Goal: Find specific page/section: Find specific page/section

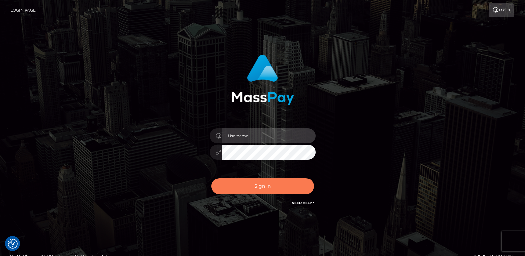
type input "ts2.es"
click at [230, 185] on button "Sign in" at bounding box center [262, 186] width 103 height 16
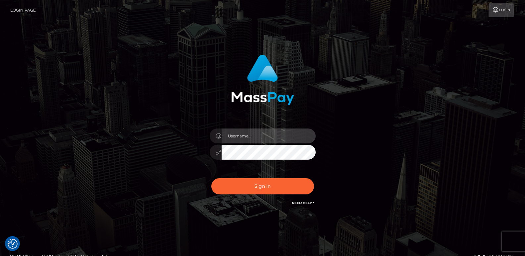
type input "ts2.es"
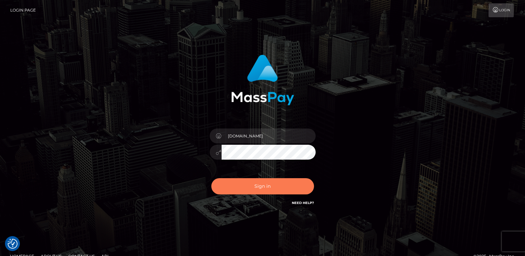
click at [230, 185] on button "Sign in" at bounding box center [262, 186] width 103 height 16
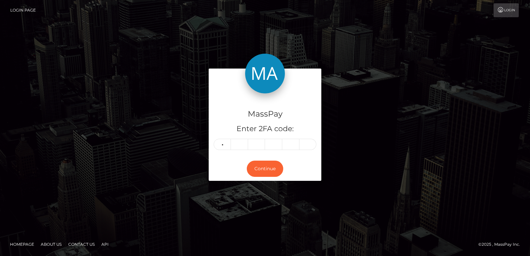
type input "7"
type input "6"
type input "5"
type input "4"
type input "8"
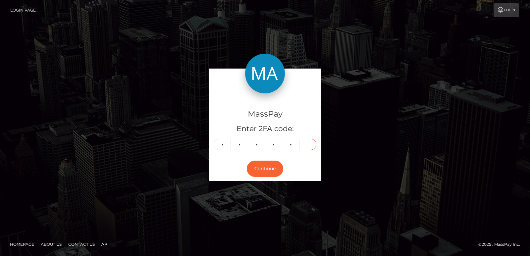
type input "6"
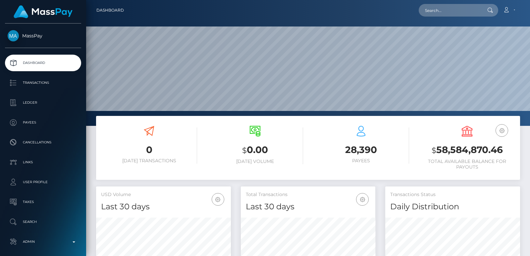
scroll to position [118, 135]
click at [438, 6] on input "text" at bounding box center [450, 10] width 62 height 13
paste input "youdawg@hotmail.com"
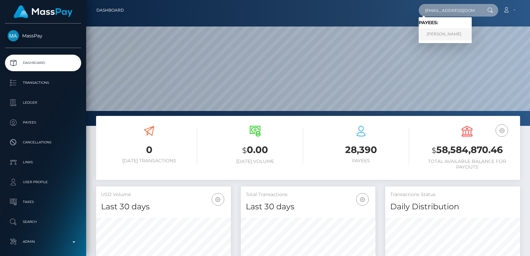
type input "youdawg@hotmail.com"
click at [437, 36] on link "Brenda Lockhart" at bounding box center [445, 34] width 53 height 12
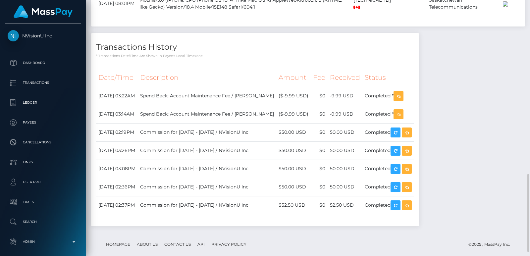
scroll to position [582, 0]
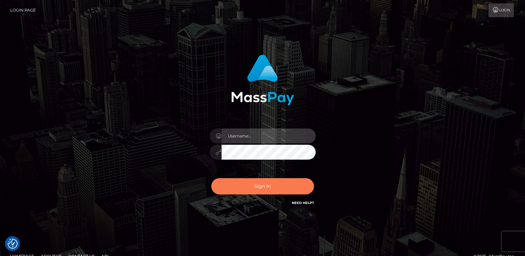
type input "[DOMAIN_NAME]"
click at [250, 188] on button "Sign in" at bounding box center [262, 186] width 103 height 16
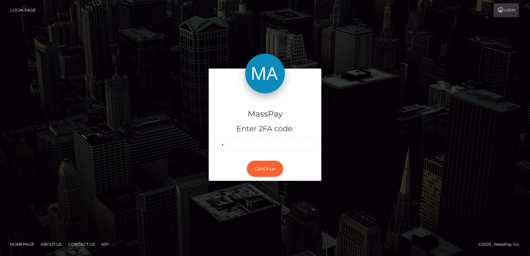
type input "1"
type input "5"
type input "6"
type input "8"
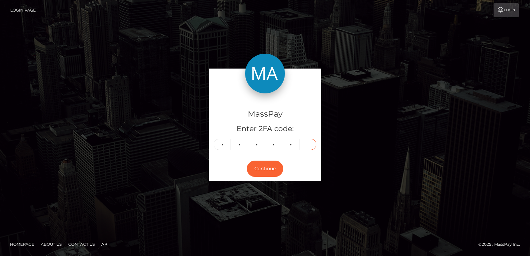
type input "4"
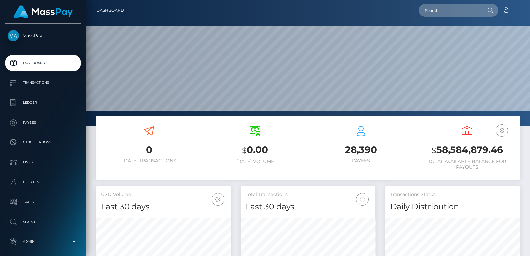
scroll to position [118, 135]
click at [426, 6] on input "text" at bounding box center [450, 10] width 62 height 13
paste input "[EMAIL_ADDRESS][DOMAIN_NAME]"
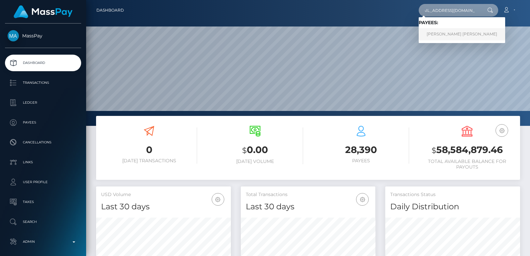
type input "[EMAIL_ADDRESS][DOMAIN_NAME]"
click at [437, 34] on link "Andrei Viktorovich Golikov" at bounding box center [462, 34] width 87 height 12
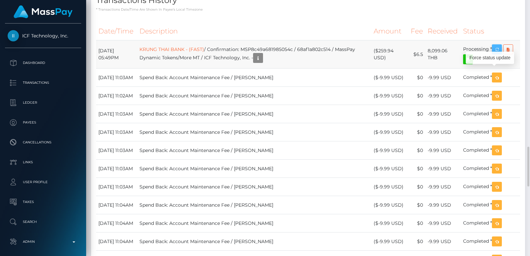
scroll to position [80, 135]
click at [496, 54] on icon "button" at bounding box center [497, 49] width 8 height 8
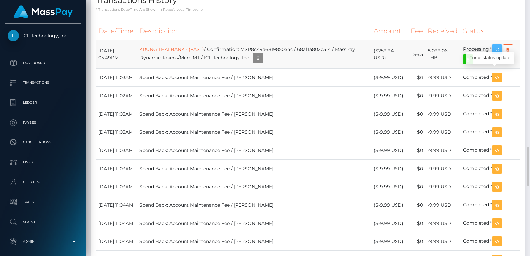
click at [496, 54] on icon "button" at bounding box center [497, 49] width 8 height 8
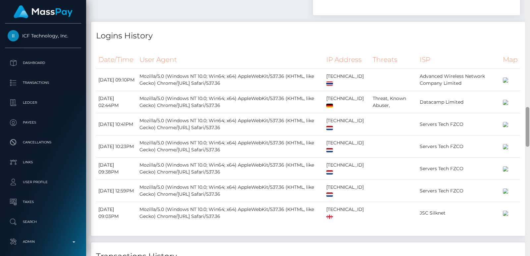
click at [528, 14] on div at bounding box center [527, 128] width 5 height 256
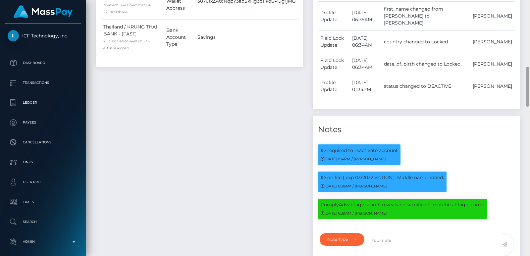
click at [528, 14] on div at bounding box center [527, 128] width 5 height 256
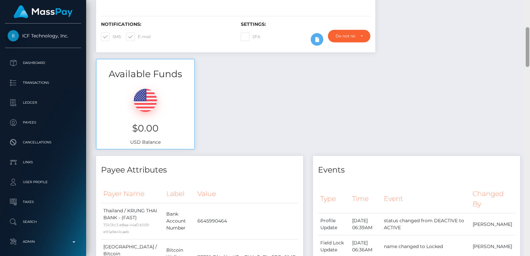
click at [528, 14] on div "Customer Profile Loading... Loading..." at bounding box center [308, 128] width 444 height 256
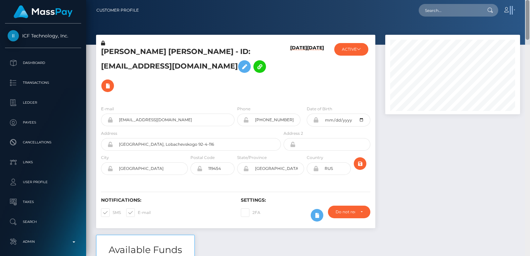
click at [528, 14] on nav "Customer Profile Loading... Loading... Account" at bounding box center [308, 10] width 444 height 21
click at [454, 4] on input "text" at bounding box center [450, 10] width 62 height 13
paste input "esunyt04@gmail.com"
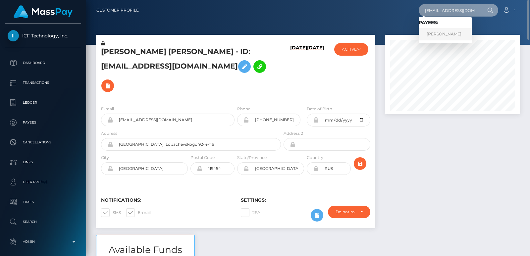
type input "esunyt04@gmail.com"
click at [436, 32] on link "EHSAN AHMAD" at bounding box center [445, 34] width 53 height 12
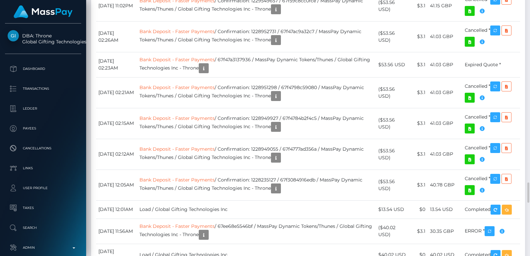
scroll to position [80, 135]
drag, startPoint x: 265, startPoint y: 173, endPoint x: 207, endPoint y: 173, distance: 58.0
copy td "Confirmation: 1334672381"
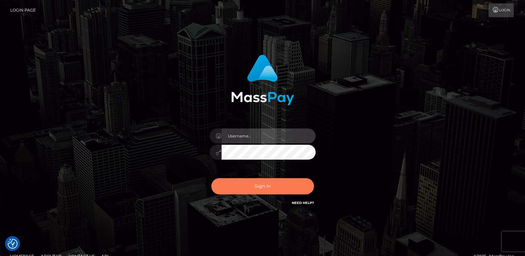
type input "ts2.es"
click at [243, 189] on button "Sign in" at bounding box center [262, 186] width 103 height 16
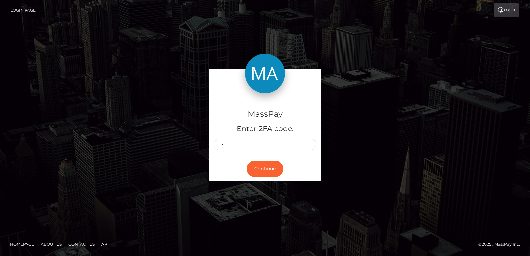
type input "6"
type input "3"
type input "2"
type input "8"
type input "2"
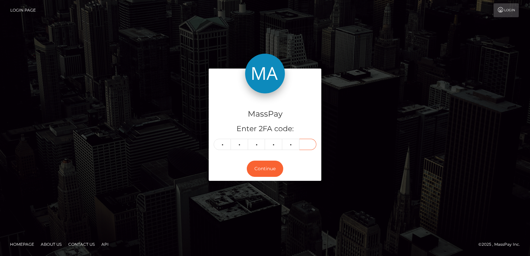
type input "1"
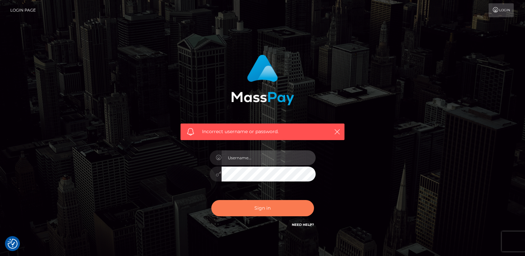
type input "ts2.es"
click at [260, 207] on button "Sign in" at bounding box center [262, 208] width 103 height 16
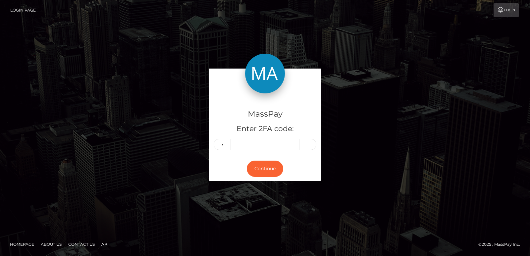
type input "2"
type input "1"
type input "7"
type input "3"
type input "0"
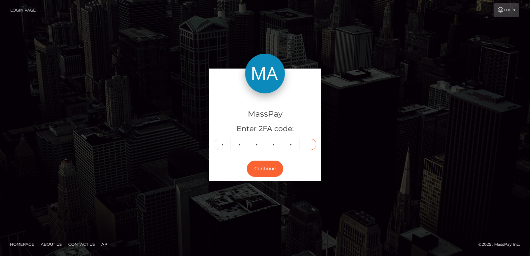
type input "9"
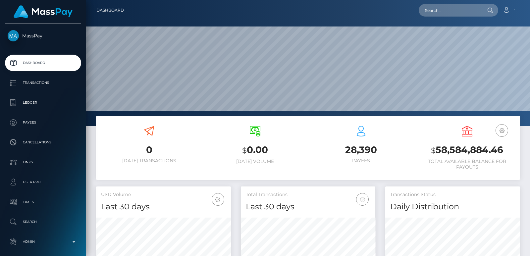
scroll to position [118, 135]
click at [442, 4] on input "text" at bounding box center [450, 10] width 62 height 13
paste input "[EMAIL_ADDRESS][DOMAIN_NAME]"
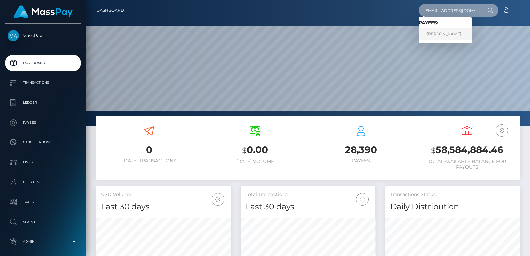
type input "[EMAIL_ADDRESS][DOMAIN_NAME]"
click at [436, 39] on link "MARWAN AAD ALI AL-QAYSI" at bounding box center [445, 34] width 53 height 12
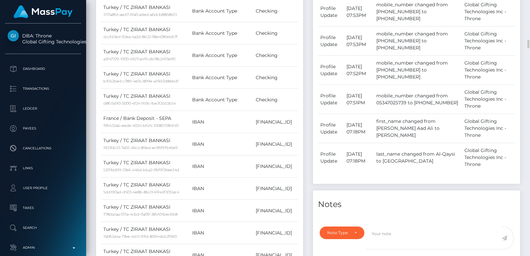
scroll to position [597, 0]
